Goal: Task Accomplishment & Management: Manage account settings

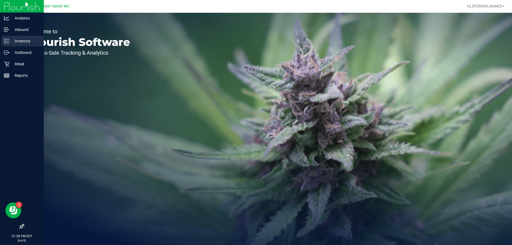
click at [21, 43] on p "Inventory" at bounding box center [25, 41] width 32 height 6
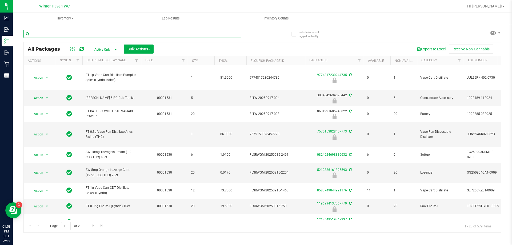
click at [78, 33] on input "text" at bounding box center [132, 34] width 218 height 8
click at [129, 34] on input "text" at bounding box center [132, 34] width 218 height 8
click at [114, 33] on input "text" at bounding box center [132, 34] width 218 height 8
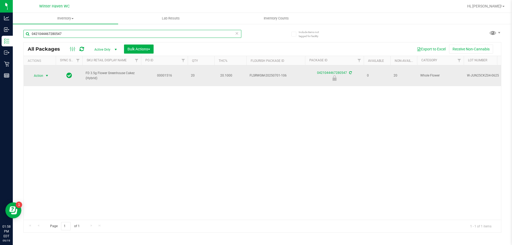
type input "0421044467280547"
click at [45, 74] on span "select" at bounding box center [47, 76] width 4 height 4
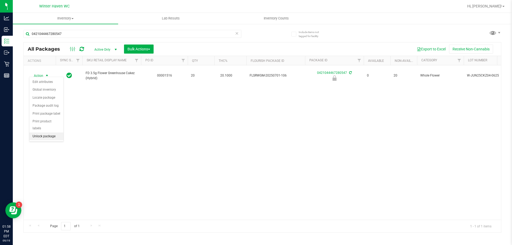
click at [48, 133] on li "Unlock package" at bounding box center [46, 137] width 34 height 8
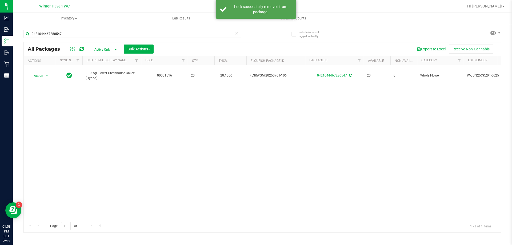
click at [236, 35] on icon at bounding box center [237, 33] width 4 height 6
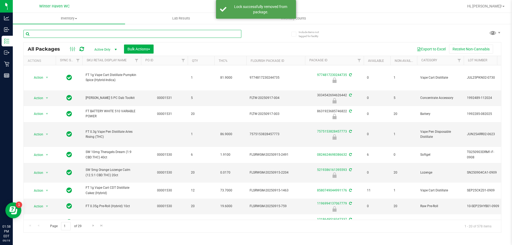
click at [146, 34] on input "text" at bounding box center [132, 34] width 218 height 8
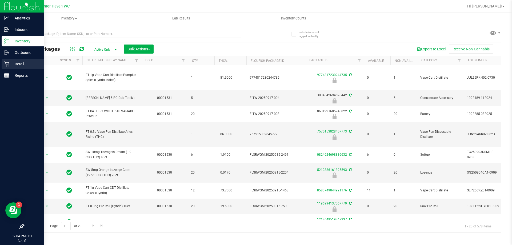
click at [3, 62] on div "Retail" at bounding box center [23, 64] width 42 height 11
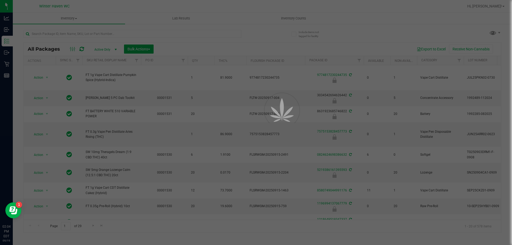
click at [73, 19] on div at bounding box center [256, 122] width 512 height 245
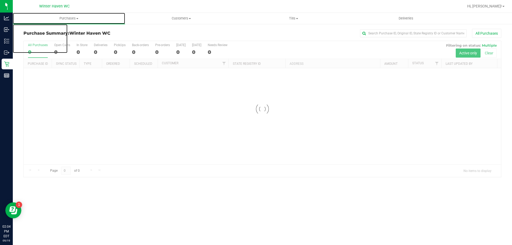
click at [73, 19] on span "Purchases" at bounding box center [69, 18] width 112 height 5
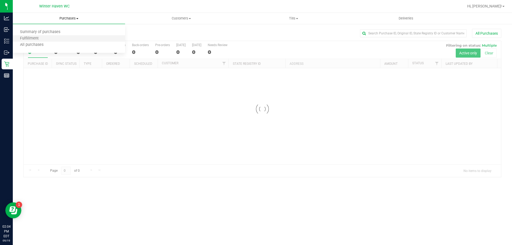
click at [51, 41] on li "Fulfillment" at bounding box center [69, 38] width 112 height 6
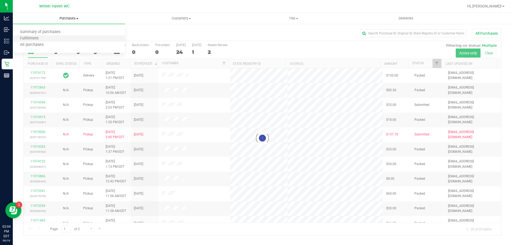
click at [62, 41] on li "Fulfillment" at bounding box center [69, 38] width 112 height 6
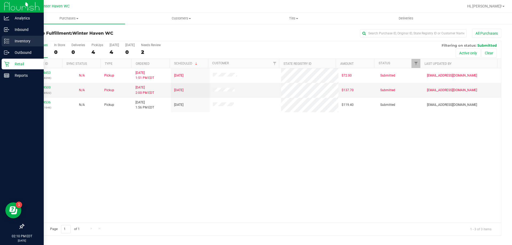
click at [29, 37] on div "Inventory" at bounding box center [23, 41] width 42 height 11
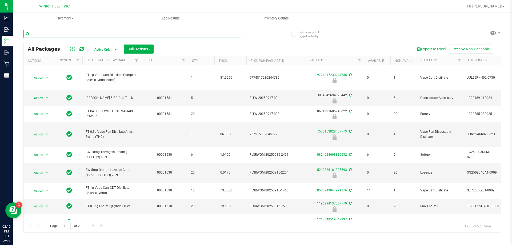
click at [66, 34] on input "text" at bounding box center [132, 34] width 218 height 8
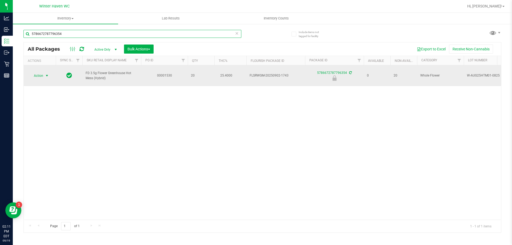
type input "5786672787796354"
click at [39, 75] on span "Action" at bounding box center [36, 75] width 14 height 7
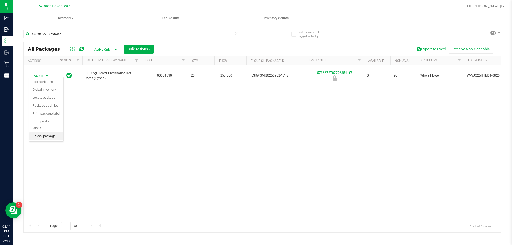
click at [50, 133] on li "Unlock package" at bounding box center [46, 137] width 34 height 8
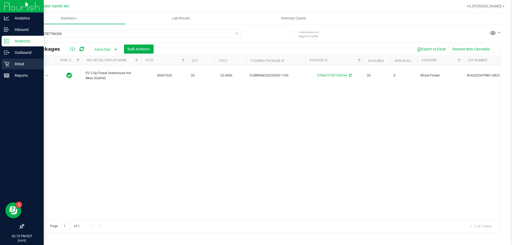
click at [11, 64] on p "Retail" at bounding box center [25, 64] width 32 height 6
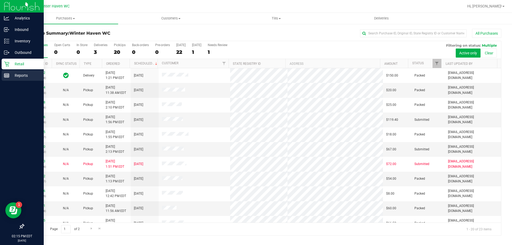
click at [10, 78] on p "Reports" at bounding box center [25, 75] width 32 height 6
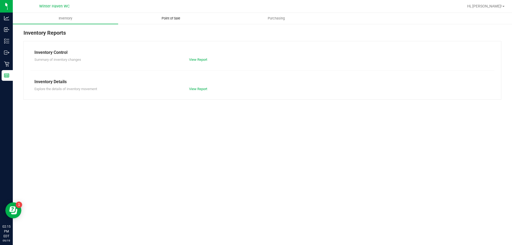
click at [163, 20] on span "Point of Sale" at bounding box center [170, 18] width 33 height 5
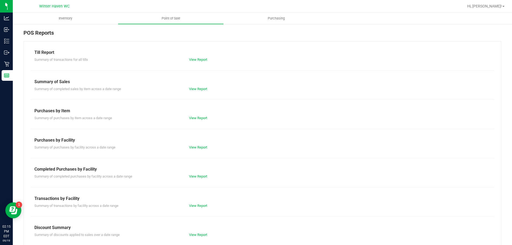
click at [199, 172] on div "Completed Purchases by Facility" at bounding box center [262, 169] width 456 height 6
click at [198, 178] on link "View Report" at bounding box center [198, 176] width 18 height 4
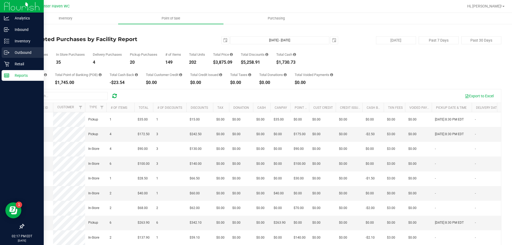
click at [9, 56] on div "Outbound" at bounding box center [23, 52] width 42 height 11
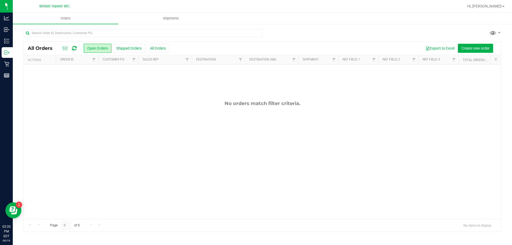
click at [50, 73] on div "No orders match filter criteria." at bounding box center [262, 160] width 477 height 190
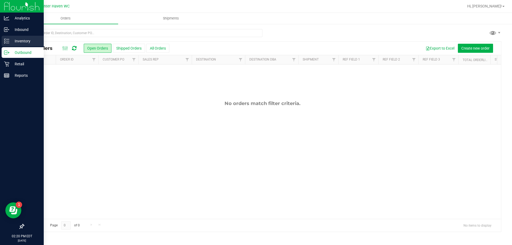
click at [21, 42] on p "Inventory" at bounding box center [25, 41] width 32 height 6
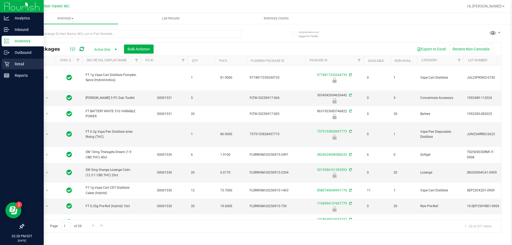
click at [25, 67] on div "Retail" at bounding box center [23, 64] width 42 height 11
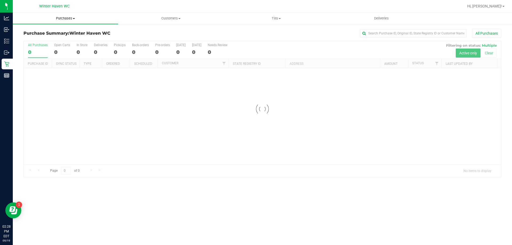
click at [81, 18] on span "Purchases" at bounding box center [65, 18] width 105 height 5
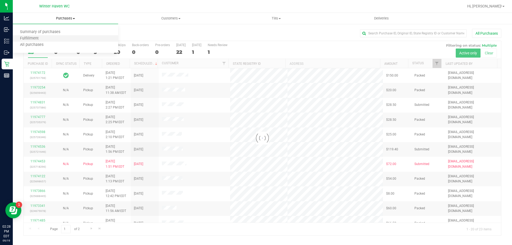
click at [46, 41] on li "Fulfillment" at bounding box center [65, 38] width 105 height 6
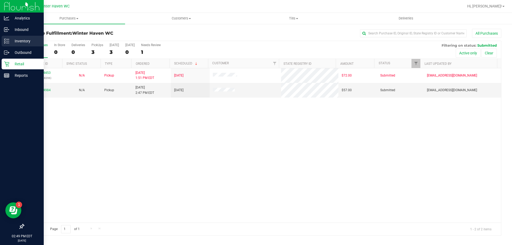
click at [26, 42] on p "Inventory" at bounding box center [25, 41] width 32 height 6
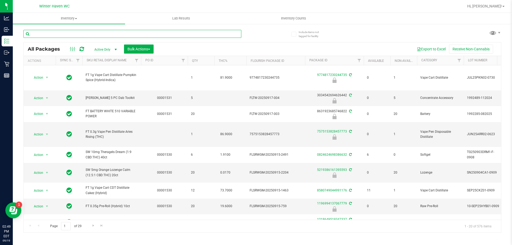
click at [85, 33] on input "text" at bounding box center [132, 34] width 218 height 8
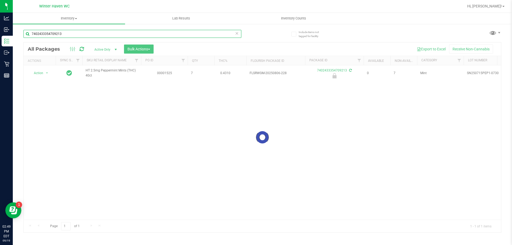
click at [85, 33] on input "7402433354709213" at bounding box center [132, 34] width 218 height 8
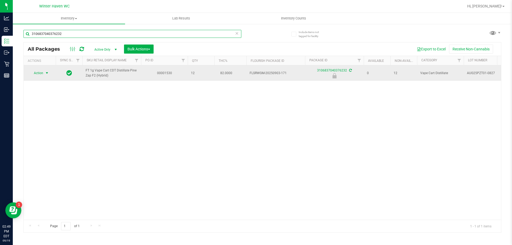
type input "3106837040376232"
click at [43, 74] on span "Action" at bounding box center [36, 72] width 14 height 7
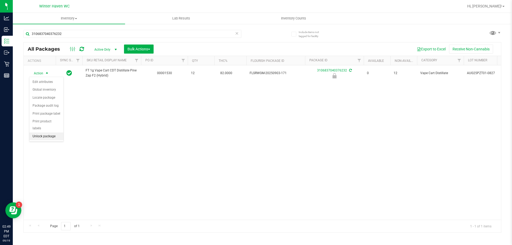
click at [49, 133] on li "Unlock package" at bounding box center [46, 137] width 34 height 8
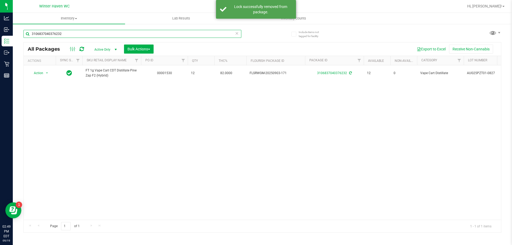
click at [82, 35] on input "3106837040376232" at bounding box center [132, 34] width 218 height 8
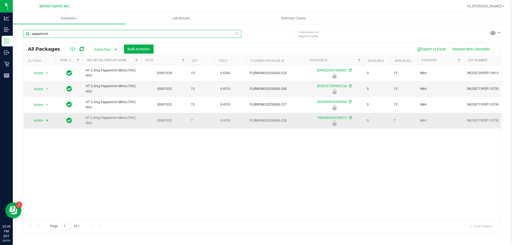
type input "peppermint"
click at [47, 119] on span "select" at bounding box center [47, 120] width 4 height 4
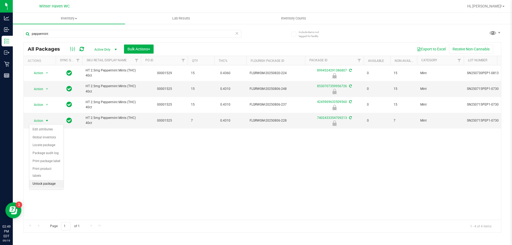
click at [49, 180] on li "Unlock package" at bounding box center [46, 184] width 34 height 8
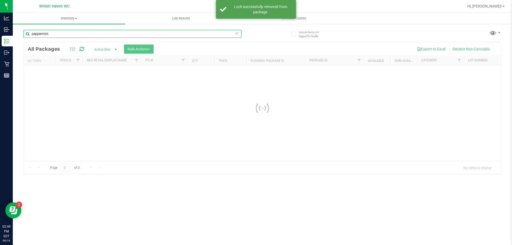
click at [74, 35] on input "peppermint" at bounding box center [132, 34] width 218 height 8
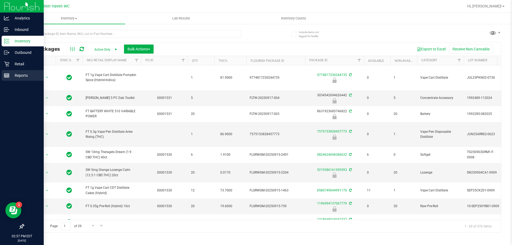
click at [27, 76] on p "Reports" at bounding box center [25, 75] width 32 height 6
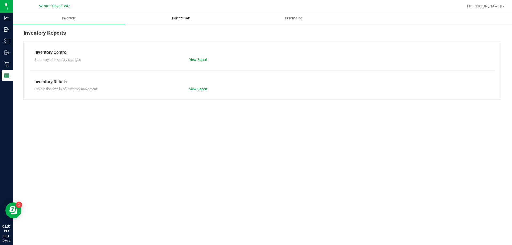
click at [179, 20] on span "Point of Sale" at bounding box center [181, 18] width 33 height 5
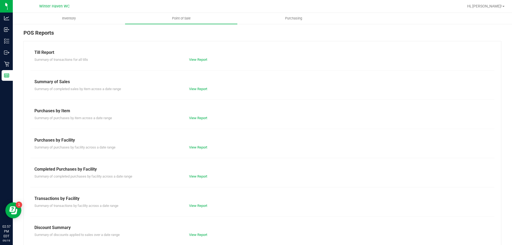
click at [199, 178] on div "View Report" at bounding box center [223, 176] width 77 height 5
click at [199, 177] on link "View Report" at bounding box center [198, 176] width 18 height 4
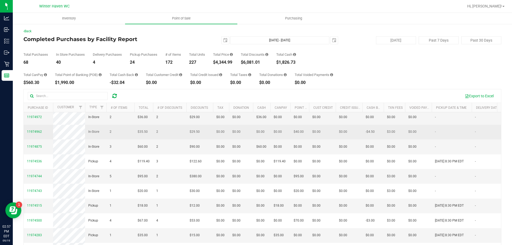
scroll to position [27, 0]
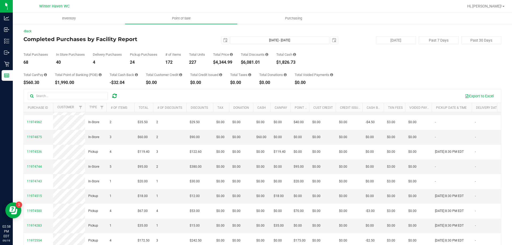
click at [490, 1] on nav "Winter Haven WC Hi, [PERSON_NAME]!" at bounding box center [262, 6] width 499 height 13
click at [491, 4] on span "Hi, [PERSON_NAME]!" at bounding box center [484, 6] width 35 height 4
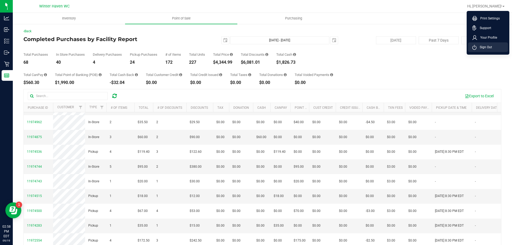
click at [488, 47] on span "Sign Out" at bounding box center [484, 47] width 15 height 5
